Goal: Navigation & Orientation: Go to known website

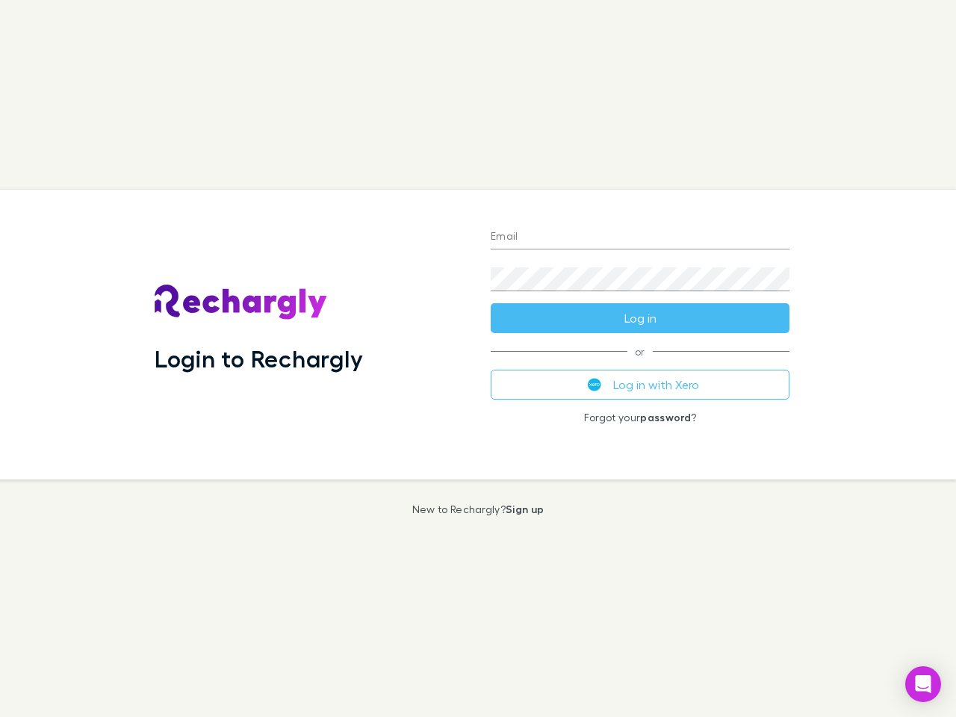
click at [478, 359] on div "Login to Rechargly" at bounding box center [311, 335] width 336 height 290
click at [640, 238] on input "Email" at bounding box center [640, 238] width 299 height 24
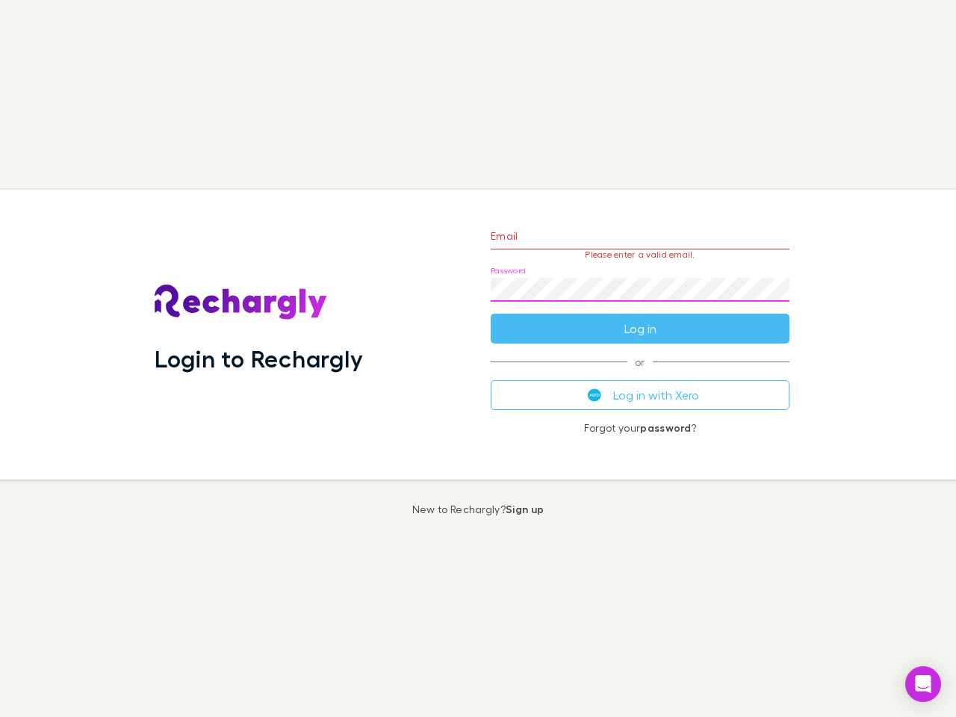
click at [640, 318] on form "Email Please enter a valid email. Password Log in" at bounding box center [640, 279] width 299 height 130
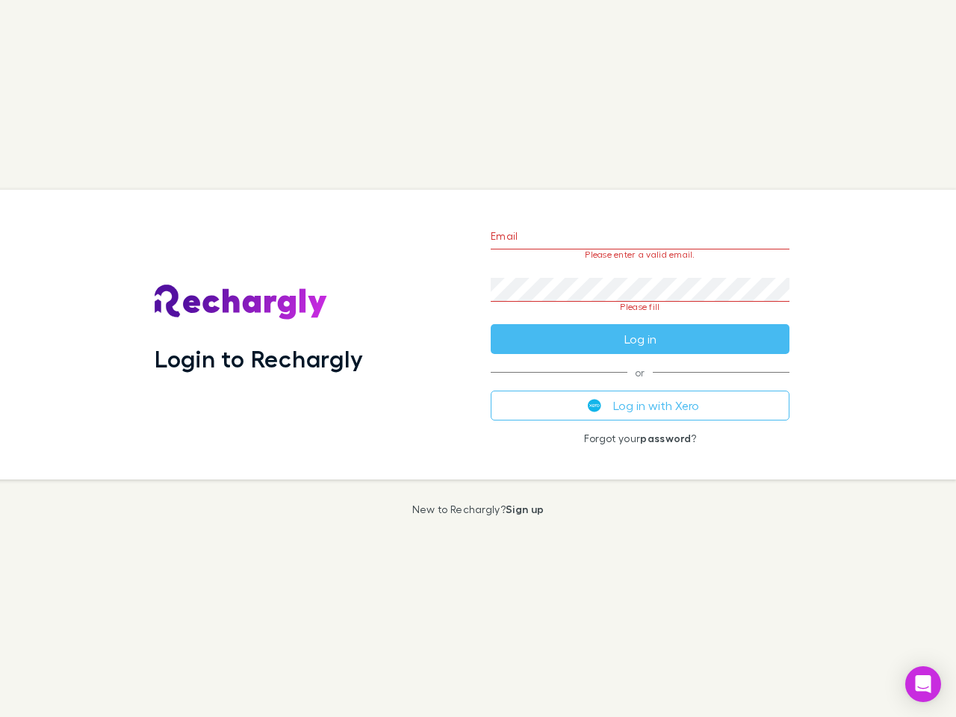
click at [640, 385] on div "Email Please enter a valid email. Password Please fill Log in or Log in with Xe…" at bounding box center [640, 335] width 323 height 290
click at [923, 684] on icon "Open Intercom Messenger" at bounding box center [924, 684] width 16 height 18
